Goal: Information Seeking & Learning: Learn about a topic

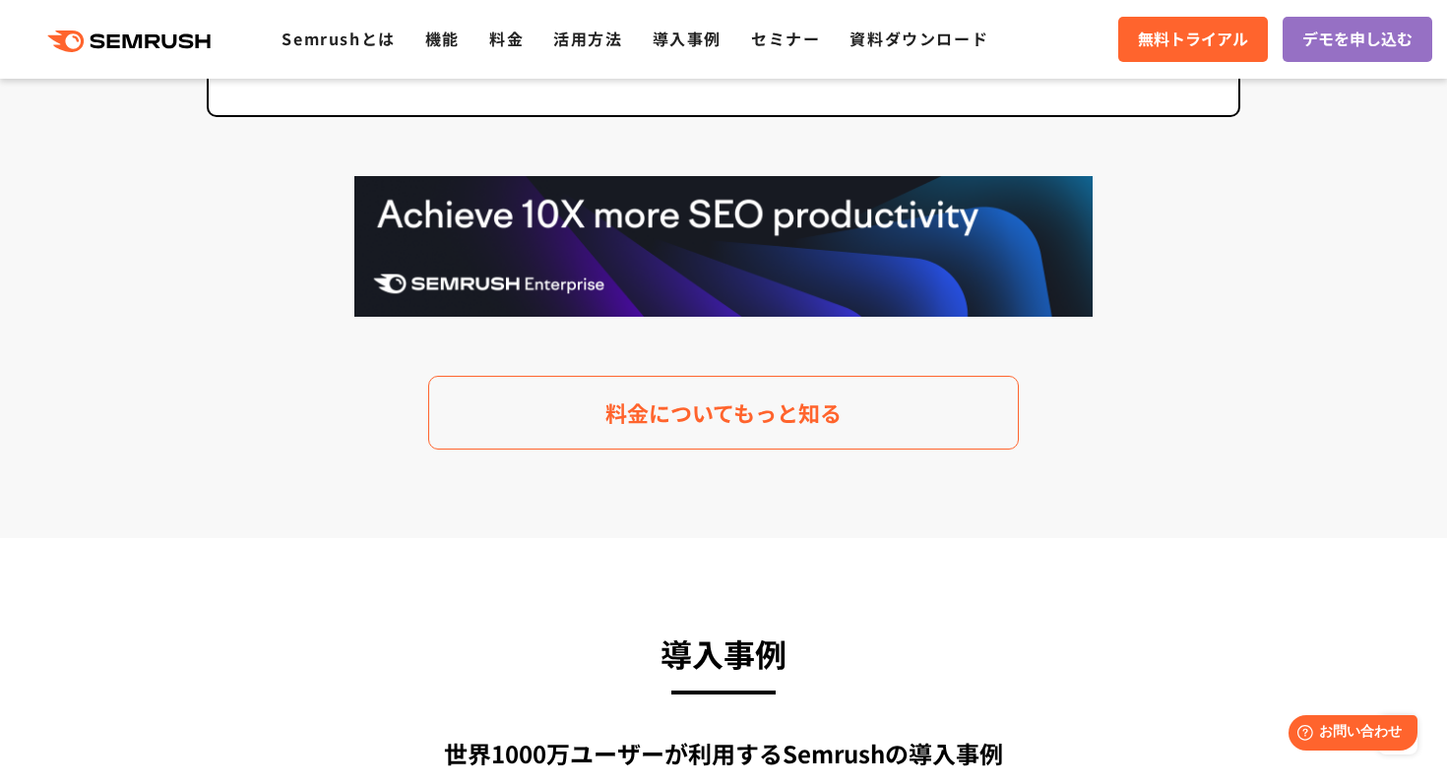
scroll to position [4012, 0]
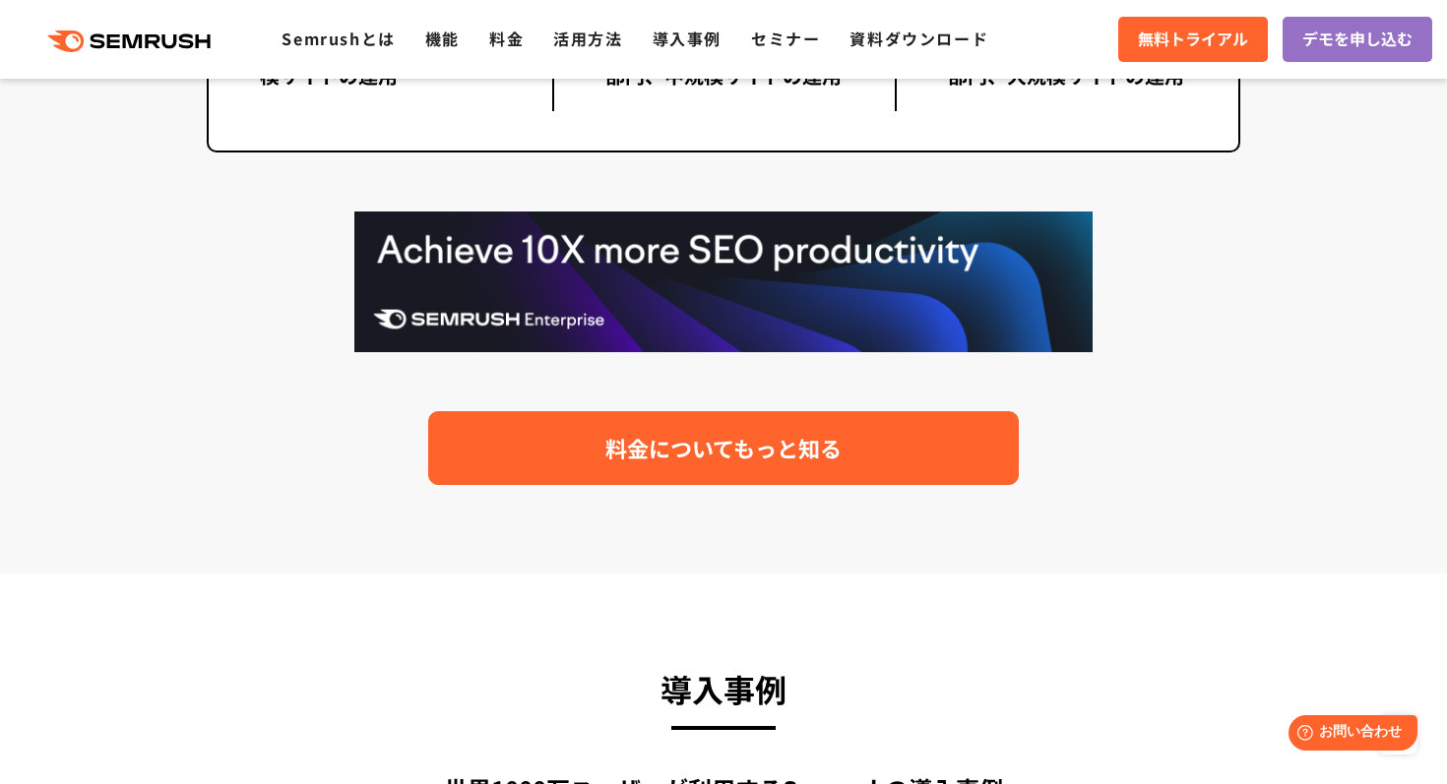
click at [714, 435] on span "料金についてもっと知る" at bounding box center [723, 448] width 236 height 34
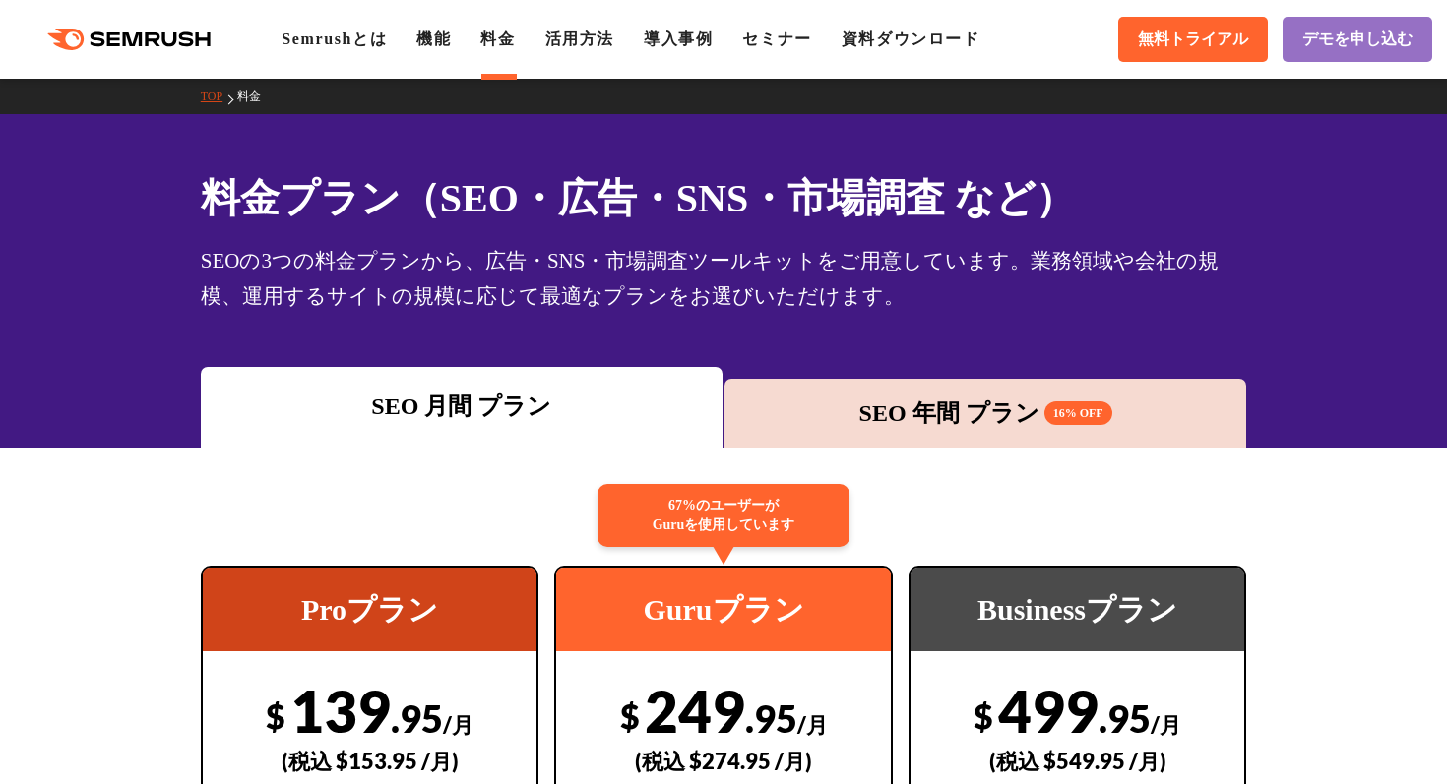
click at [714, 442] on div "SEO 月間 プラン" at bounding box center [462, 407] width 522 height 81
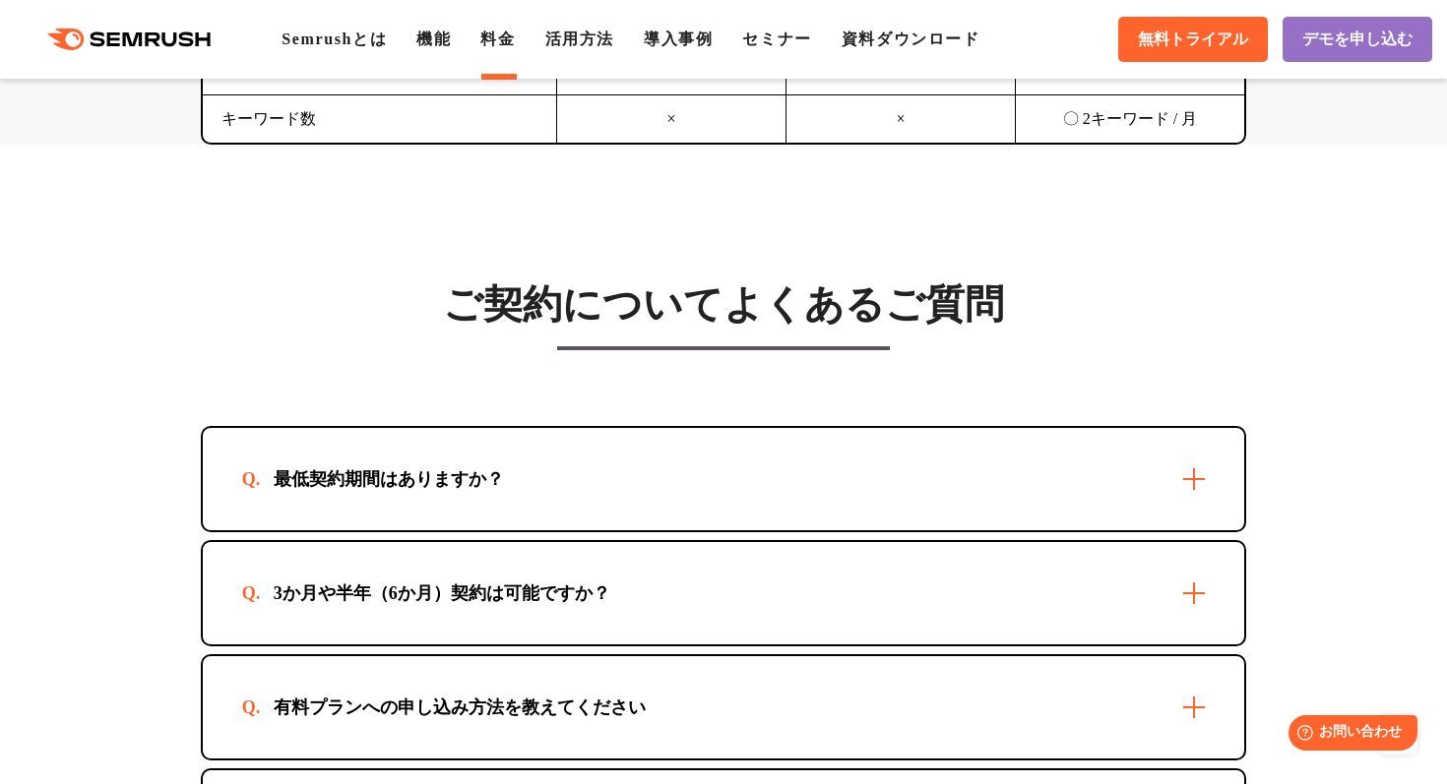
scroll to position [5407, 0]
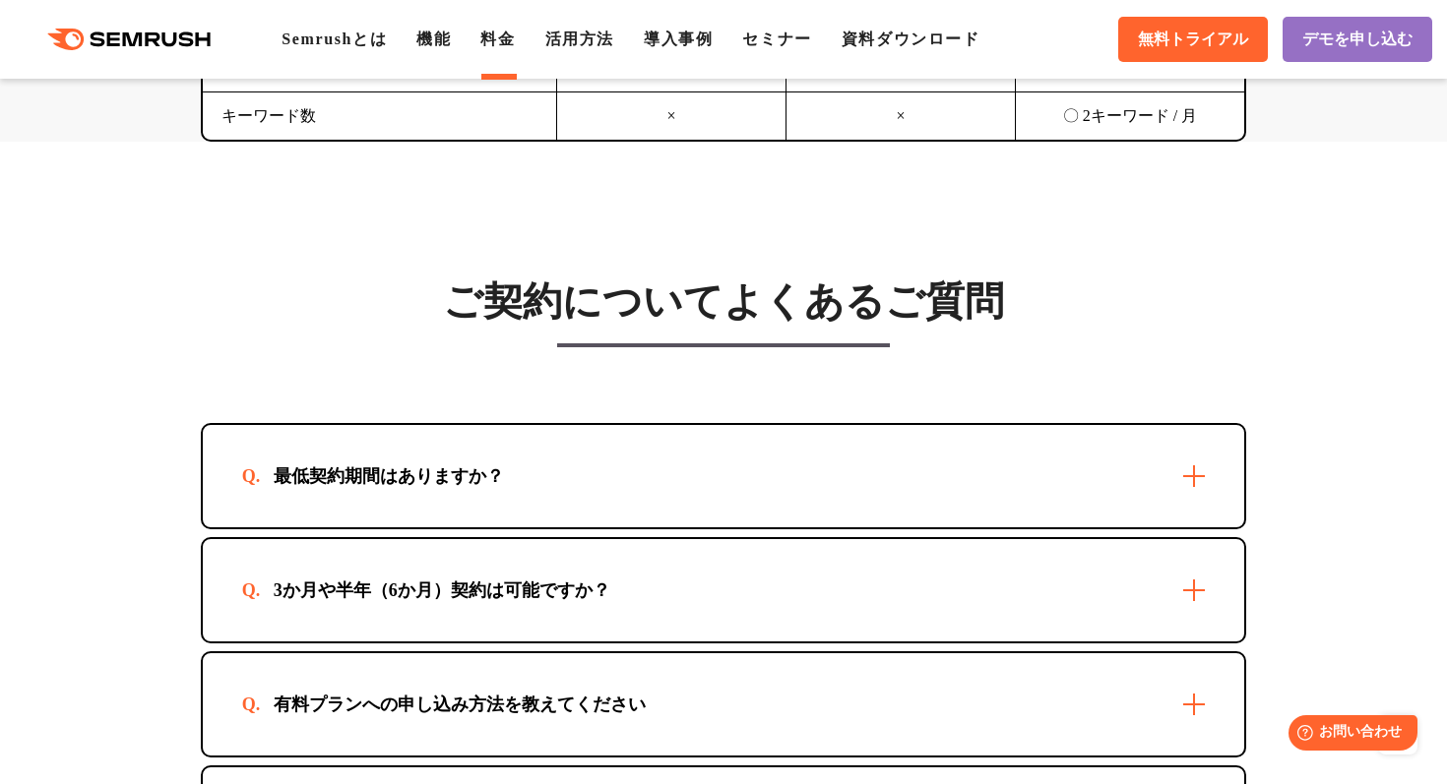
click at [795, 511] on div "最低契約期間はありますか？" at bounding box center [724, 476] width 1042 height 102
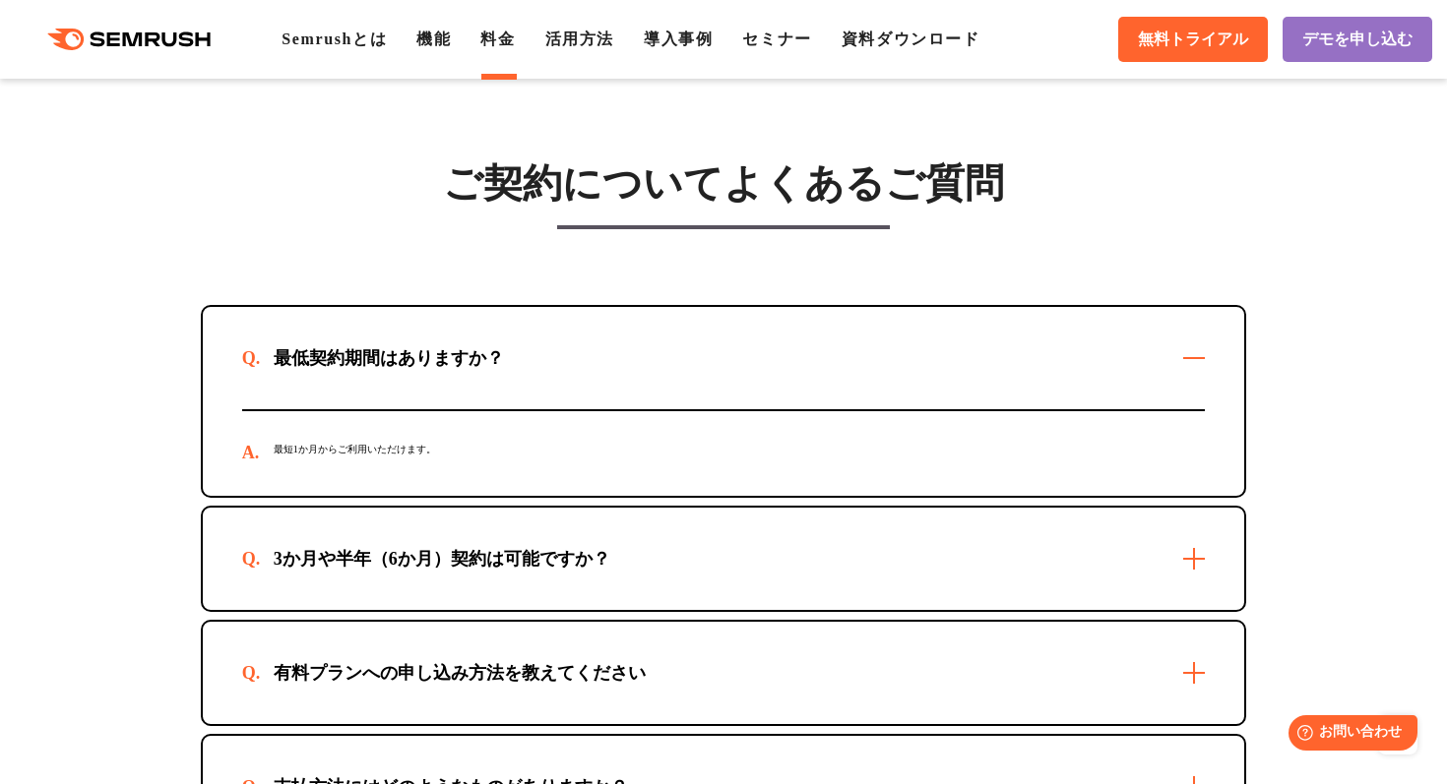
scroll to position [5524, 0]
